Goal: Information Seeking & Learning: Learn about a topic

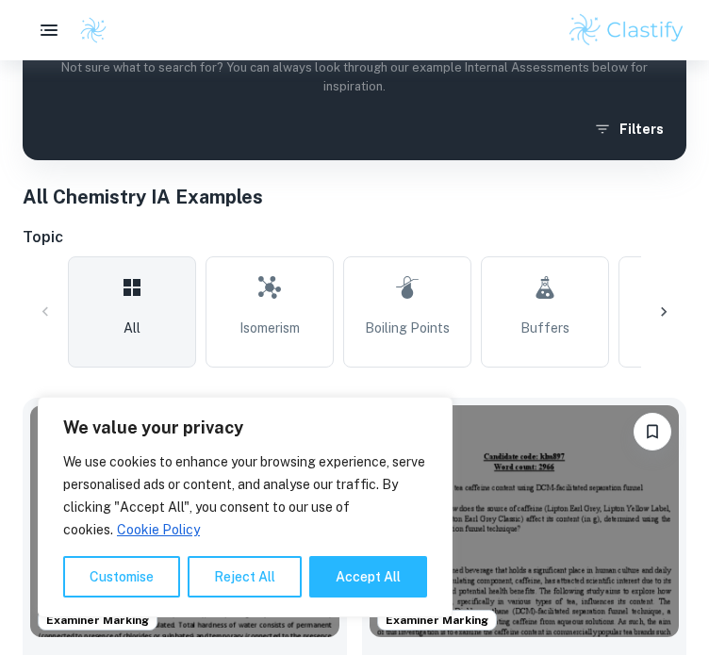
scroll to position [361, 0]
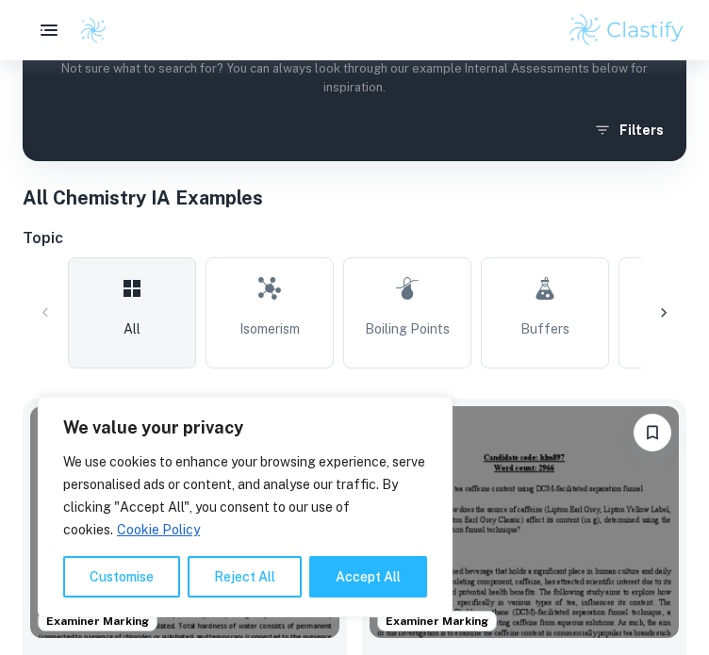
click at [649, 310] on div at bounding box center [663, 312] width 45 height 45
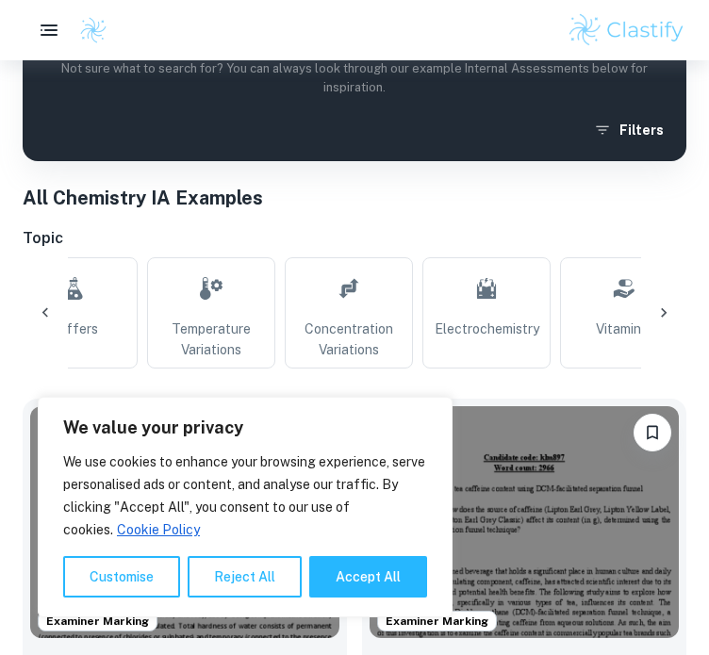
scroll to position [0, 505]
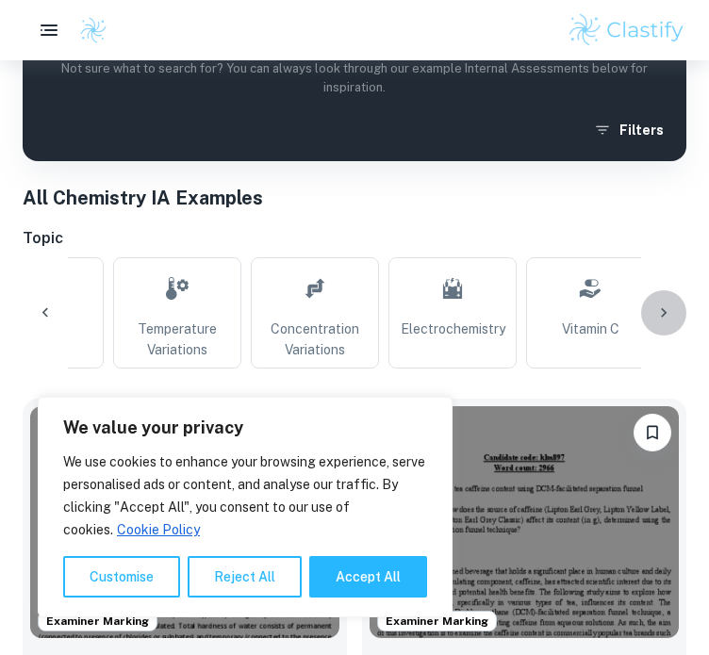
click at [649, 310] on div at bounding box center [663, 312] width 45 height 45
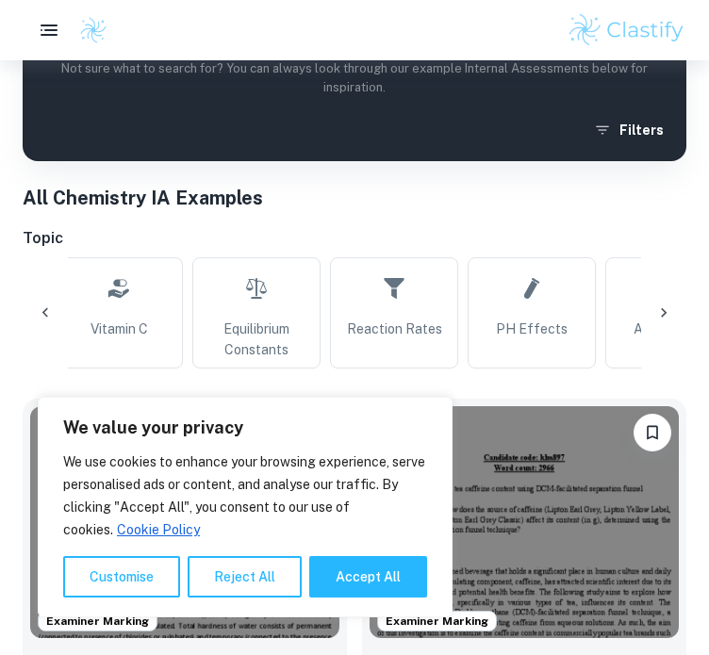
scroll to position [0, 1011]
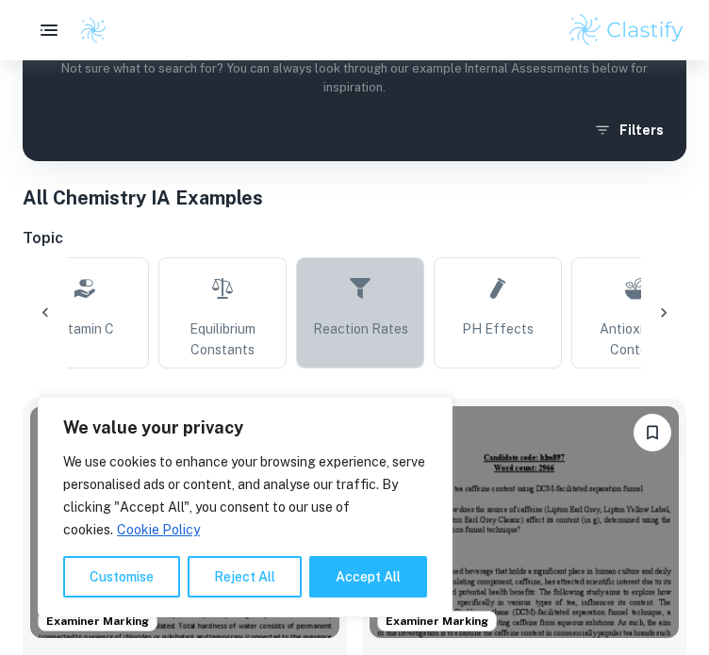
click at [404, 357] on link "Reaction Rates" at bounding box center [360, 312] width 128 height 111
type input "Reaction Rates"
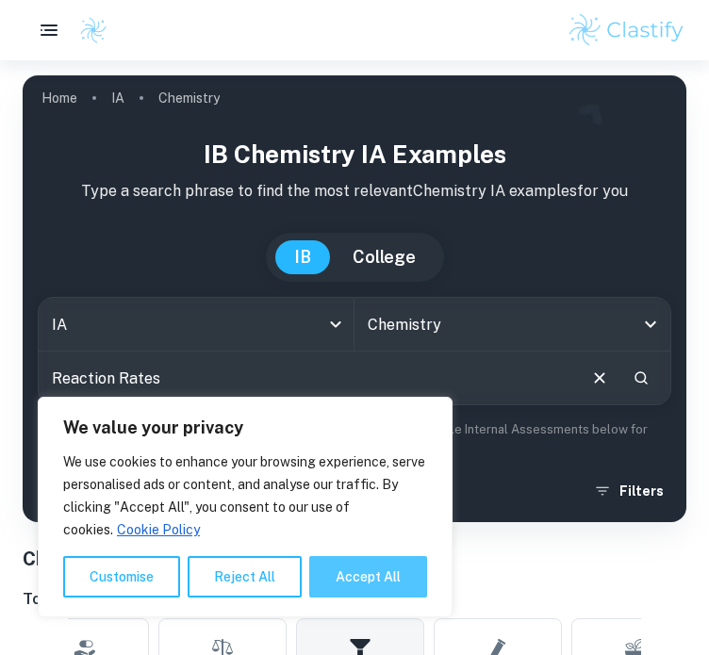
click at [369, 585] on button "Accept All" at bounding box center [368, 576] width 118 height 41
checkbox input "true"
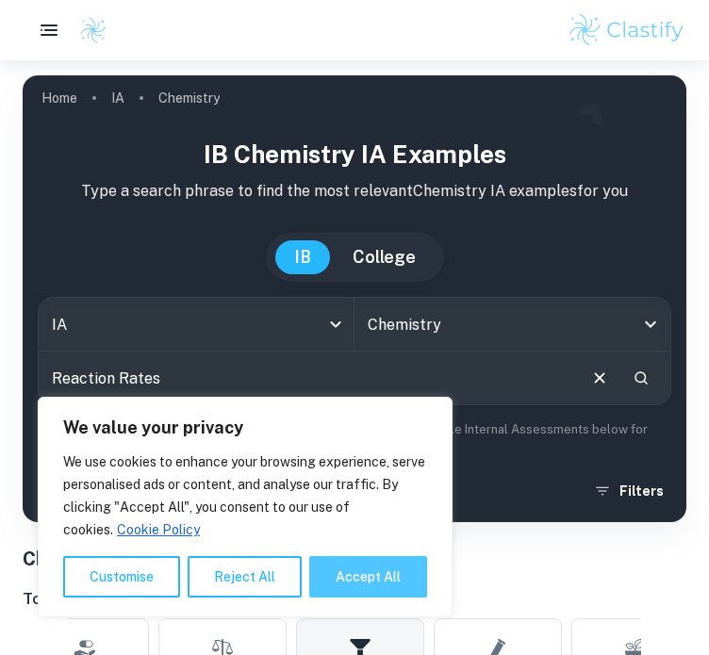
checkbox input "true"
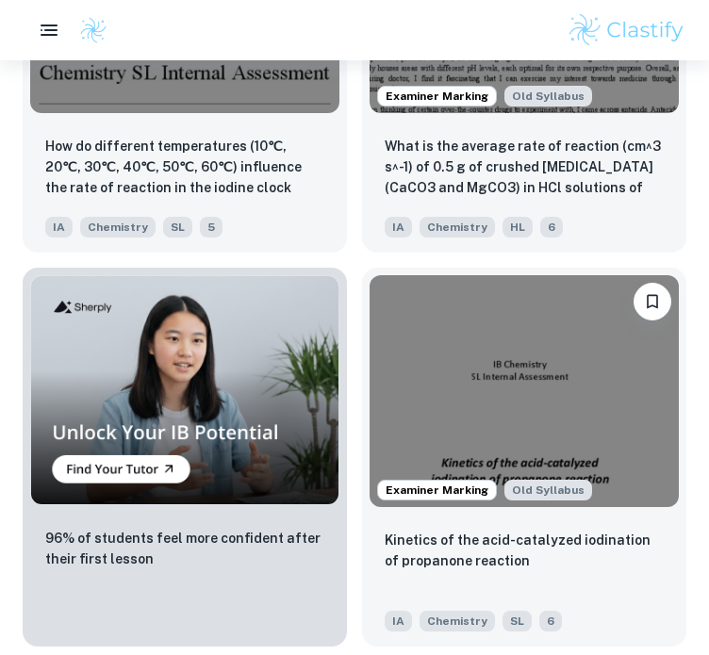
scroll to position [1654, 0]
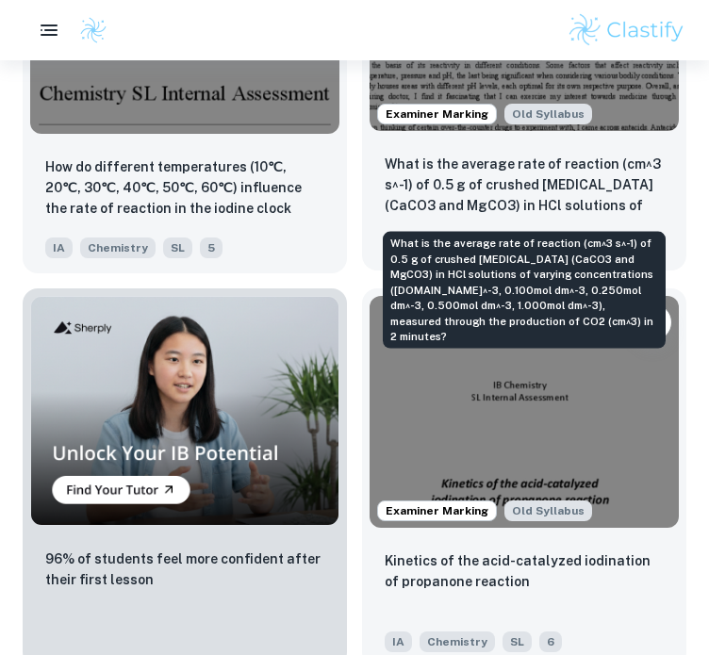
click at [534, 181] on p "What is the average rate of reaction (cm^3 s^-1) of 0.5 g of crushed [MEDICAL_D…" at bounding box center [524, 186] width 279 height 64
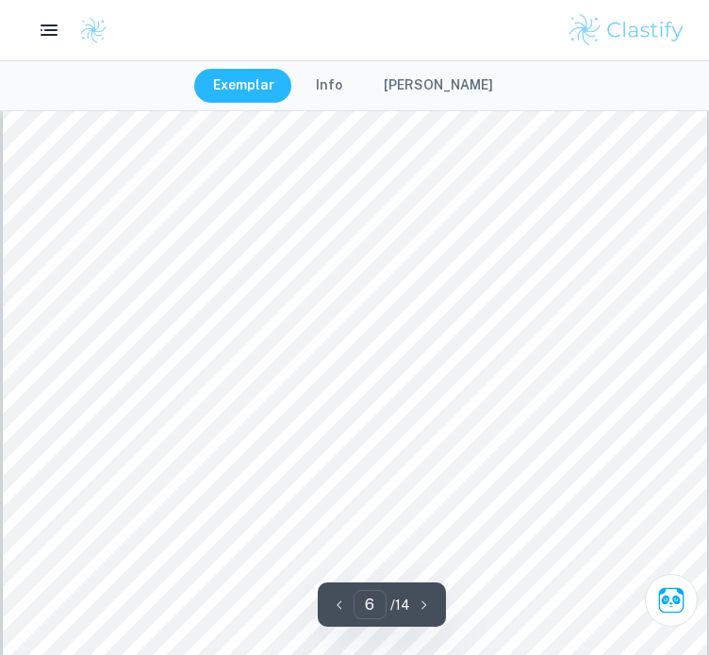
scroll to position [5279, 0]
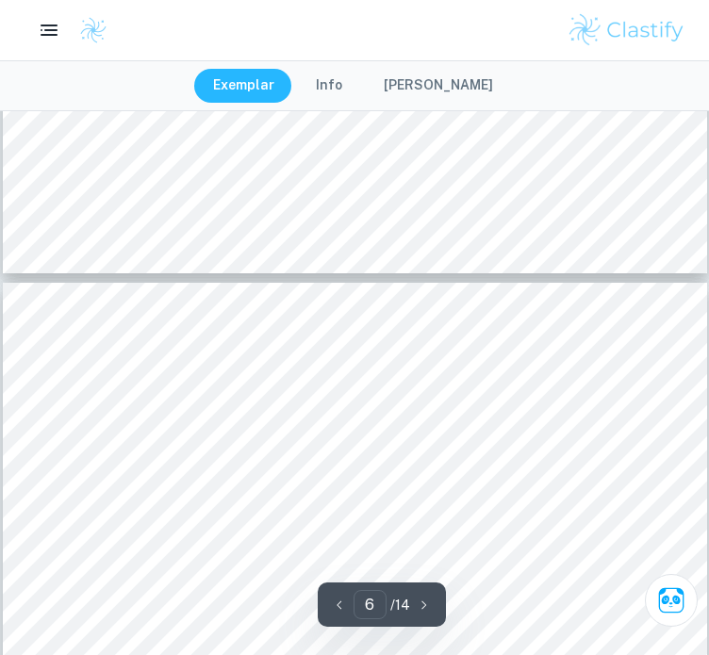
type input "5"
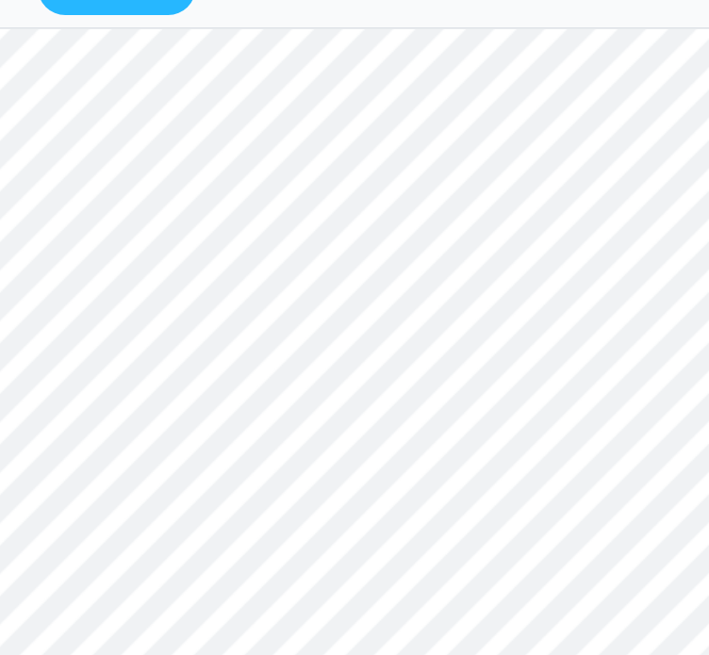
scroll to position [4340, 0]
